Goal: Task Accomplishment & Management: Manage account settings

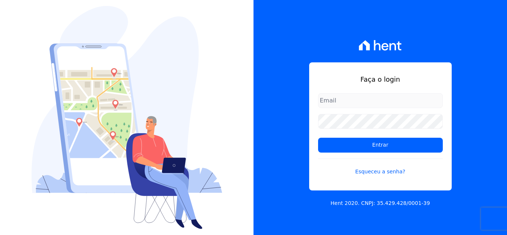
click at [363, 101] on input "email" at bounding box center [380, 100] width 125 height 15
type input "lpessanha@genesisempreendimentos.com.br"
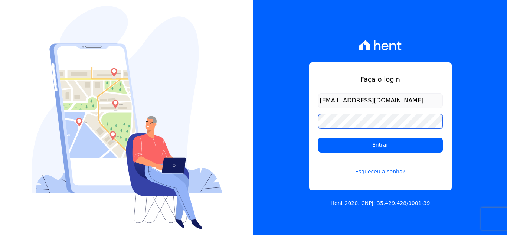
click at [318, 138] on input "Entrar" at bounding box center [380, 145] width 125 height 15
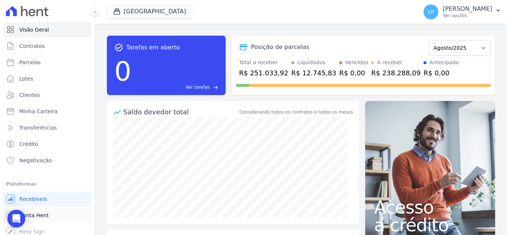
click at [41, 217] on span "Conta Hent" at bounding box center [33, 215] width 29 height 7
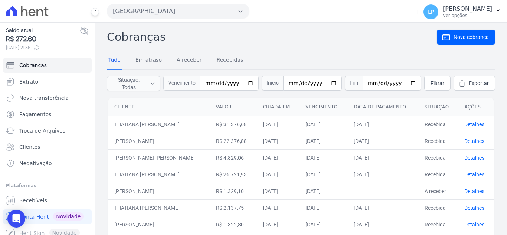
click at [40, 45] on icon at bounding box center [37, 48] width 6 height 6
click at [81, 30] on icon at bounding box center [84, 30] width 7 height 7
click at [83, 30] on icon at bounding box center [84, 31] width 2 height 2
click at [189, 8] on button "[GEOGRAPHIC_DATA]" at bounding box center [178, 11] width 143 height 15
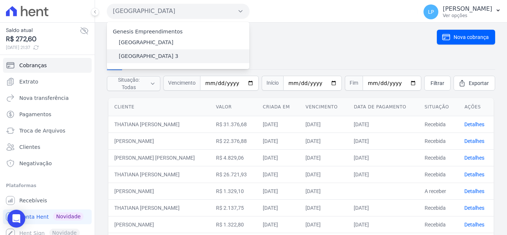
click at [133, 55] on label "[GEOGRAPHIC_DATA] 3" at bounding box center [149, 56] width 60 height 8
click at [0, 0] on input "[GEOGRAPHIC_DATA] 3" at bounding box center [0, 0] width 0 height 0
